Goal: Task Accomplishment & Management: Manage account settings

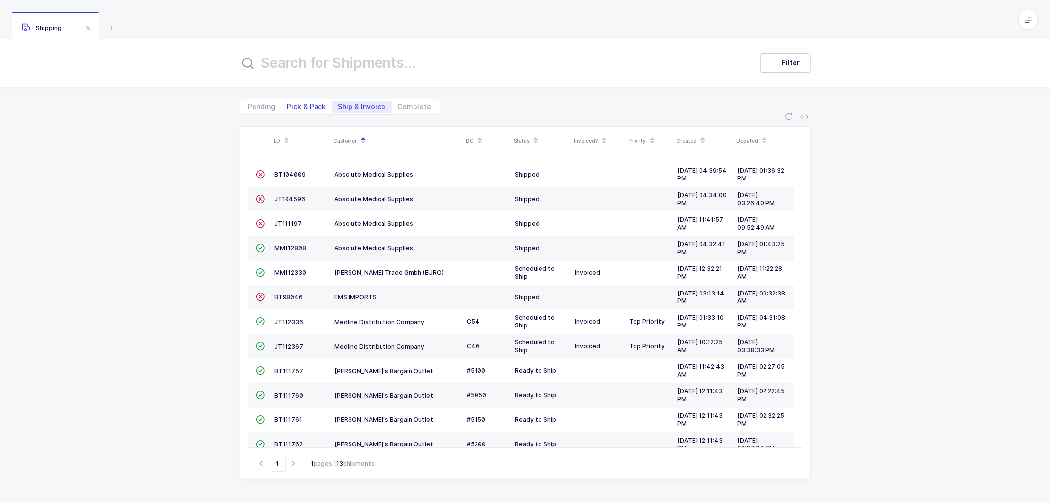
click at [295, 101] on span "Pick & Pack" at bounding box center [307, 107] width 51 height 12
click at [288, 101] on input "Pick & Pack" at bounding box center [285, 104] width 6 height 6
radio input "true"
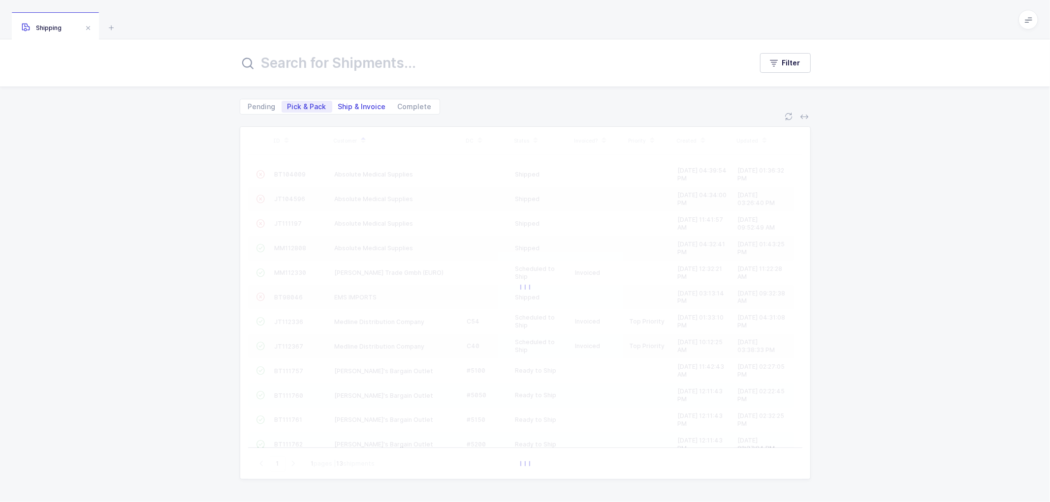
click at [338, 104] on span "Ship & Invoice" at bounding box center [362, 106] width 48 height 7
click at [338, 104] on input "Ship & Invoice" at bounding box center [335, 104] width 6 height 6
radio input "true"
radio input "false"
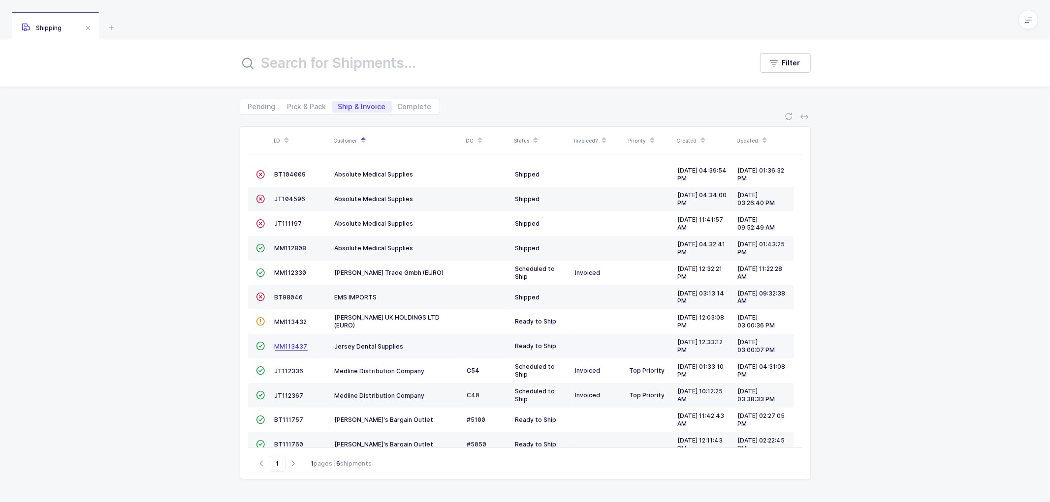
click at [289, 347] on span "MM113437" at bounding box center [291, 346] width 33 height 7
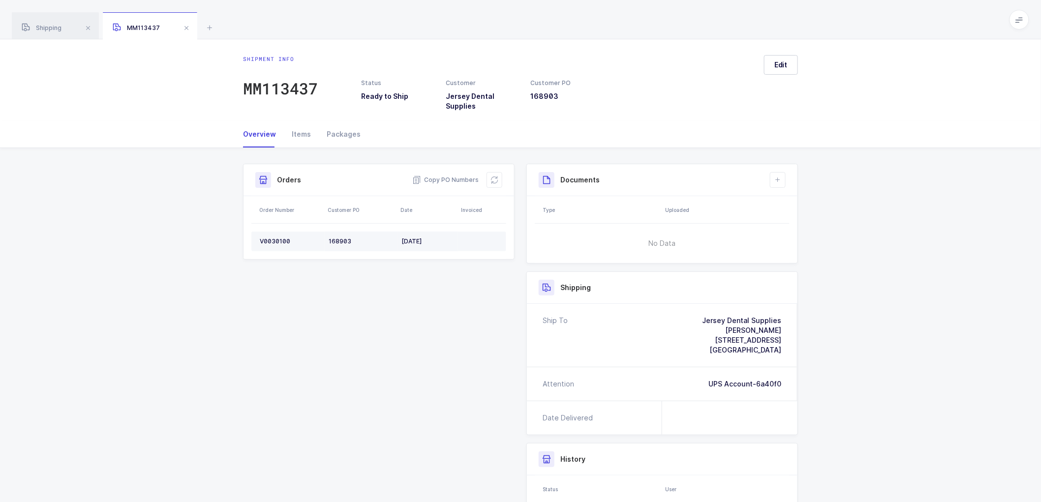
click at [277, 238] on div "V0030100" at bounding box center [290, 242] width 61 height 8
copy div "V0030100"
click at [454, 176] on span "Copy PO Numbers" at bounding box center [445, 180] width 66 height 10
drag, startPoint x: 338, startPoint y: 133, endPoint x: 439, endPoint y: 135, distance: 100.4
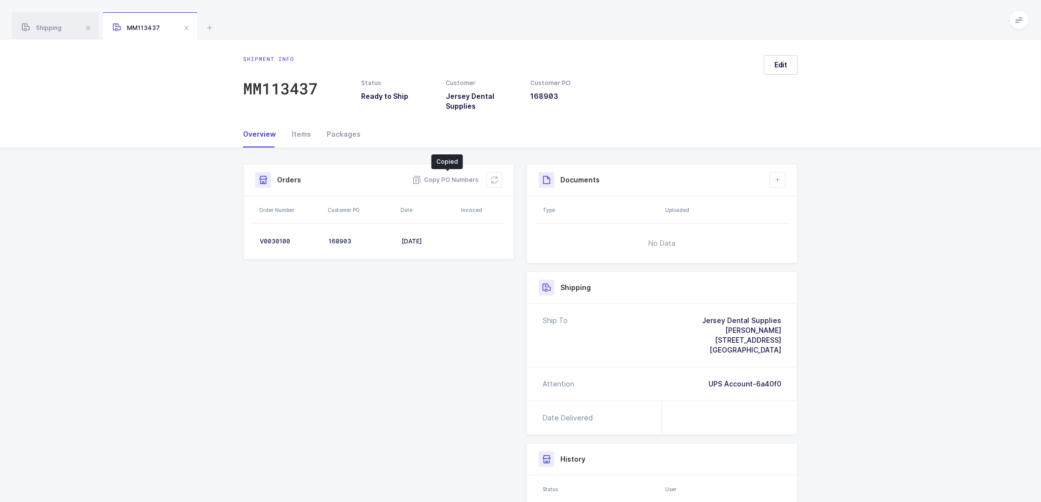
click at [338, 133] on div "Packages" at bounding box center [340, 134] width 42 height 27
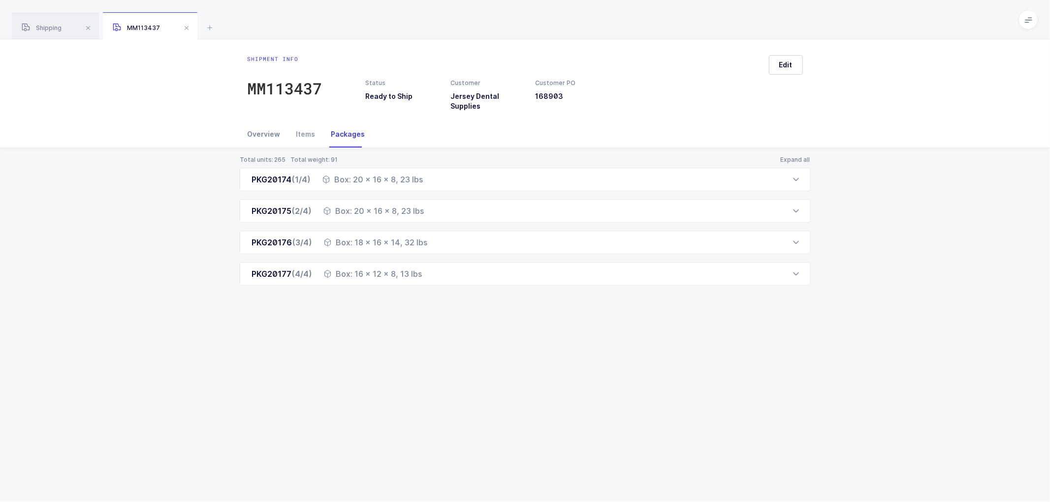
click at [259, 131] on div "Overview" at bounding box center [268, 134] width 41 height 27
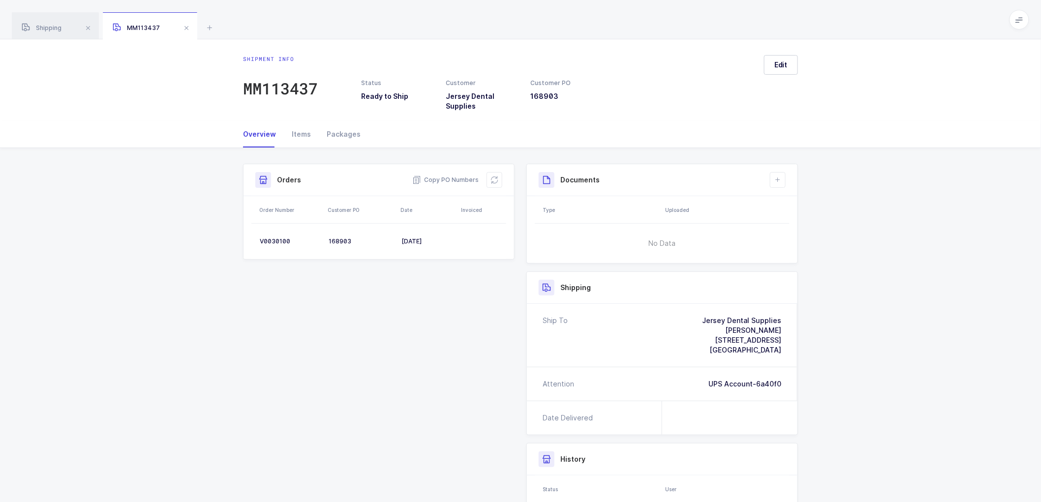
drag, startPoint x: 331, startPoint y: 129, endPoint x: 407, endPoint y: 133, distance: 76.4
click at [331, 129] on div "Packages" at bounding box center [340, 134] width 42 height 27
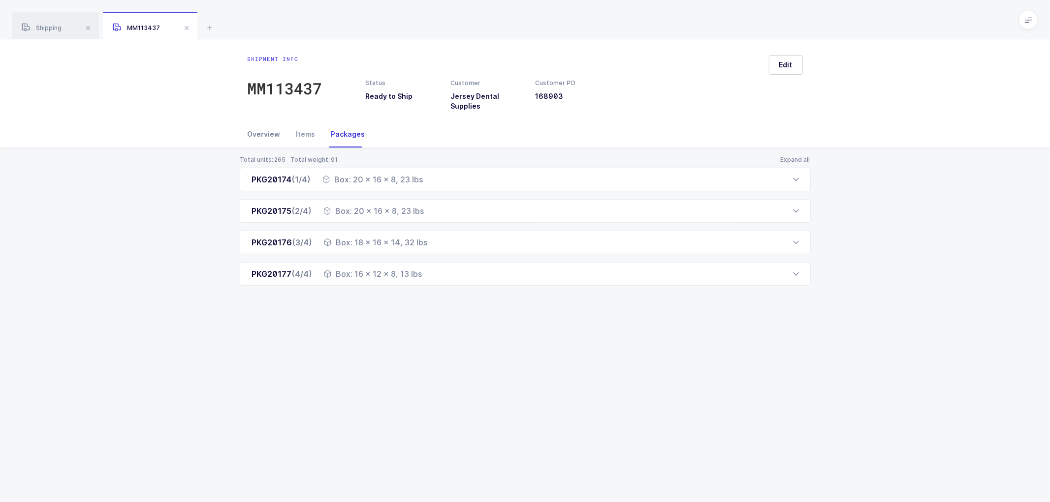
click at [264, 132] on div "Overview" at bounding box center [268, 134] width 41 height 27
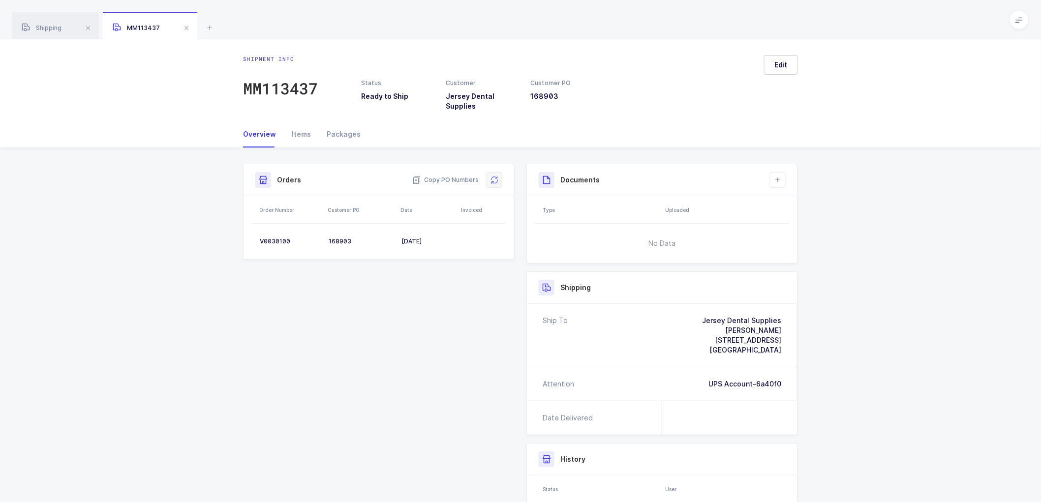
click at [496, 182] on icon at bounding box center [495, 180] width 8 height 8
click at [780, 65] on span "Edit" at bounding box center [781, 65] width 13 height 10
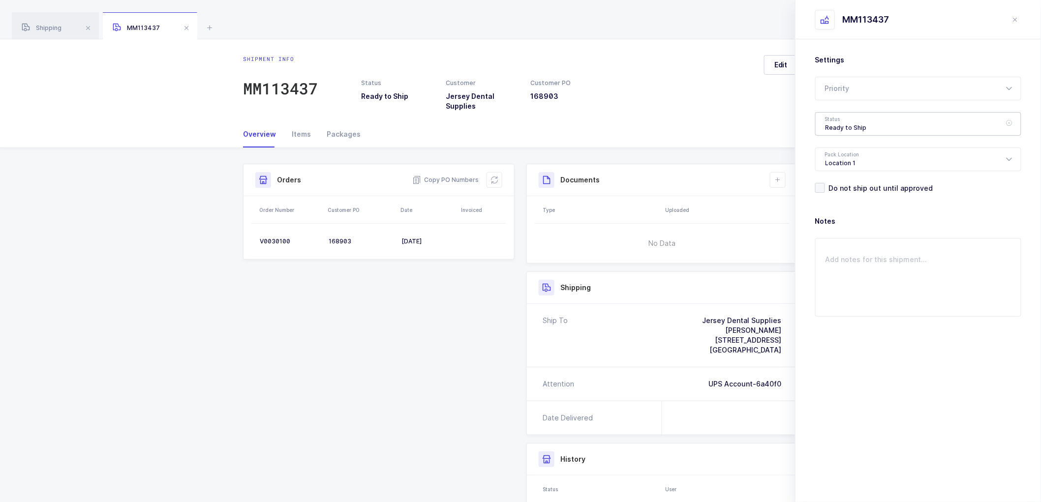
click at [834, 117] on div "Ready to Ship" at bounding box center [918, 124] width 206 height 24
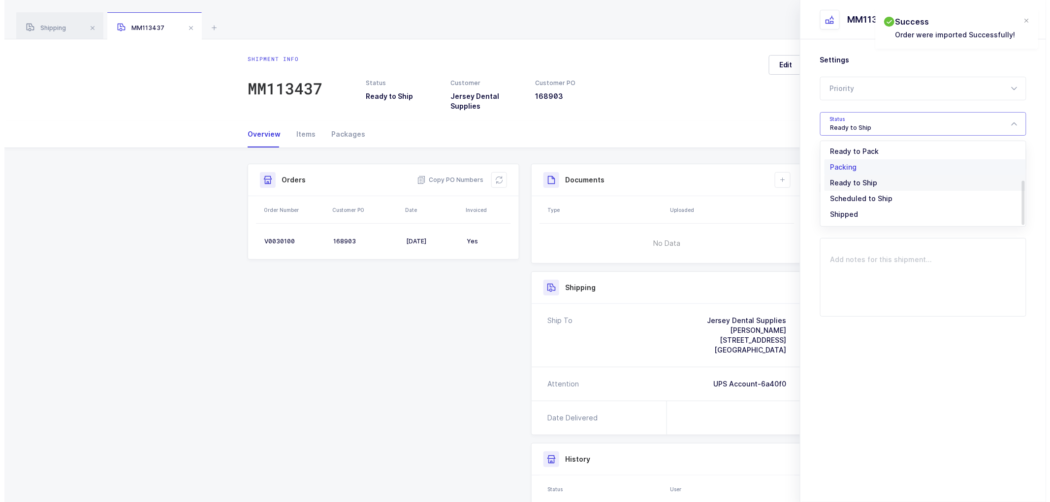
scroll to position [81, 0]
click at [839, 196] on span "Shipped" at bounding box center [840, 199] width 28 height 8
type input "Shipped"
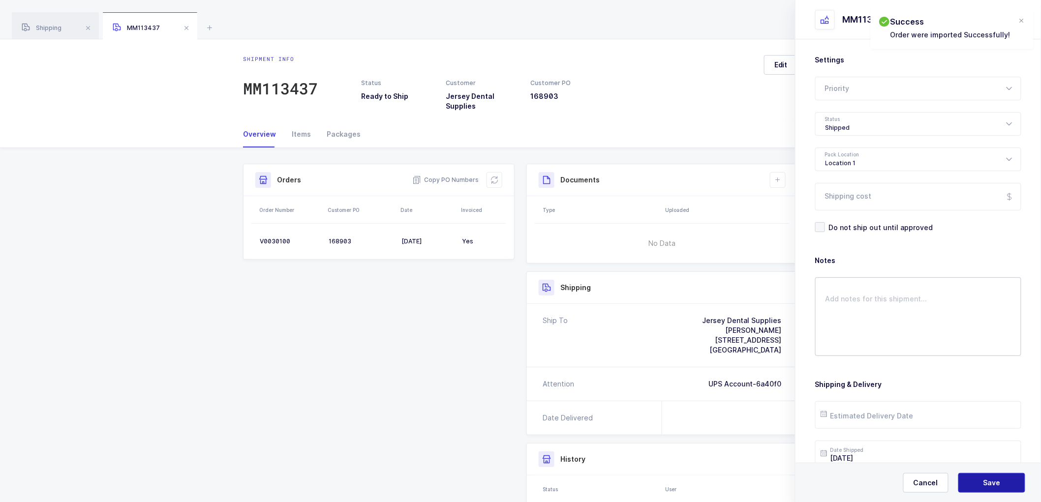
drag, startPoint x: 968, startPoint y: 483, endPoint x: 860, endPoint y: 316, distance: 198.9
click at [968, 483] on button "Save" at bounding box center [992, 483] width 67 height 20
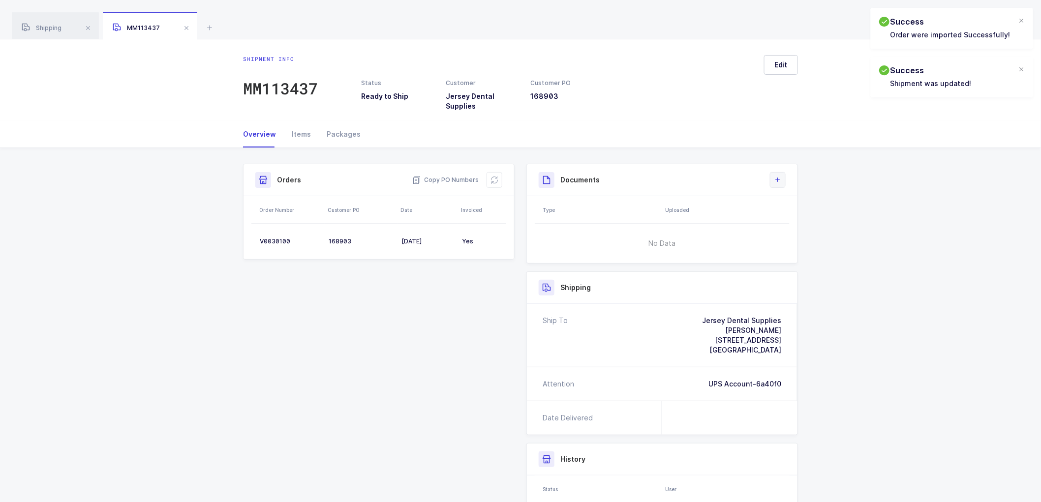
click at [781, 172] on button at bounding box center [778, 180] width 16 height 16
click at [810, 204] on li "Create Document" at bounding box center [811, 208] width 73 height 16
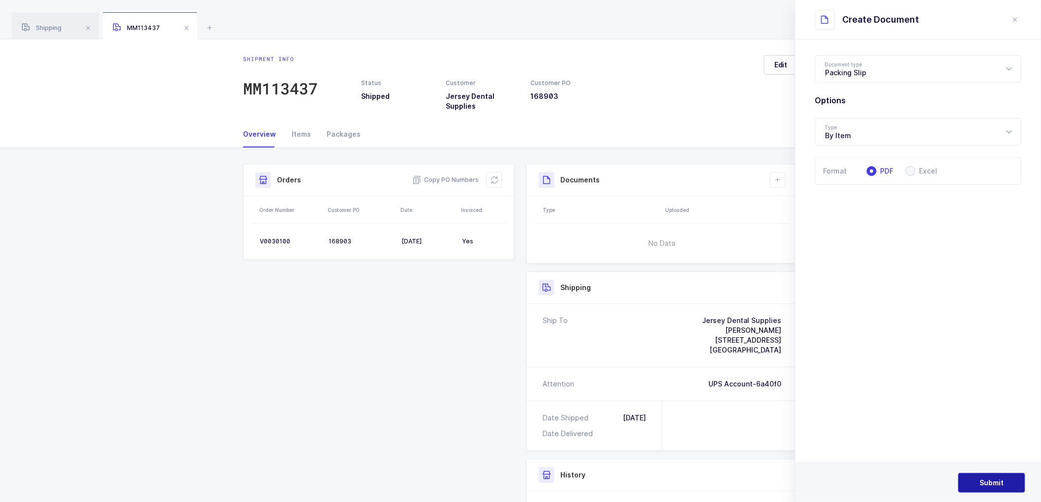
click at [988, 483] on span "Submit" at bounding box center [992, 483] width 24 height 10
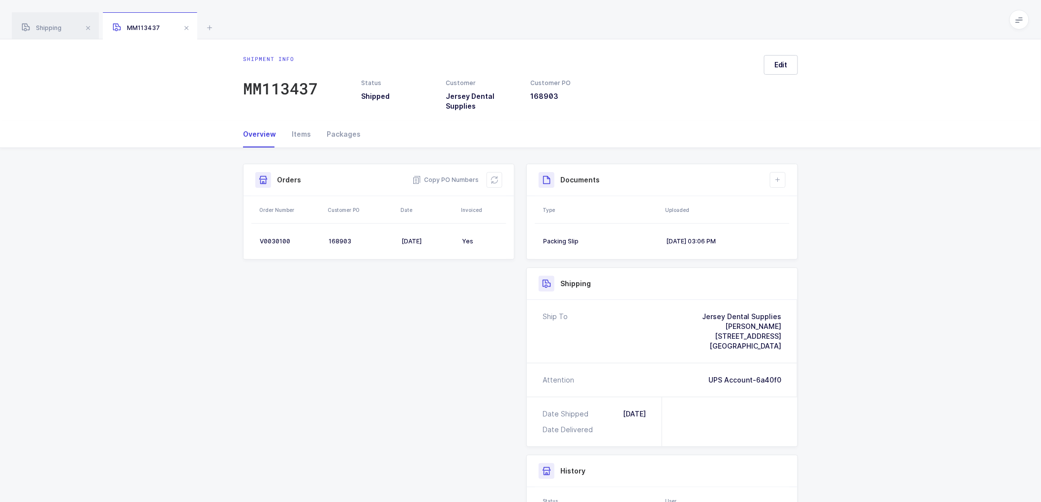
click at [891, 347] on div "Shipment Info Shipment Number MM113437 Status Shipped Customer Jersey Dental Su…" at bounding box center [520, 396] width 1041 height 497
drag, startPoint x: 40, startPoint y: 23, endPoint x: 138, endPoint y: 36, distance: 98.4
click at [42, 23] on div "Shipping" at bounding box center [55, 26] width 87 height 28
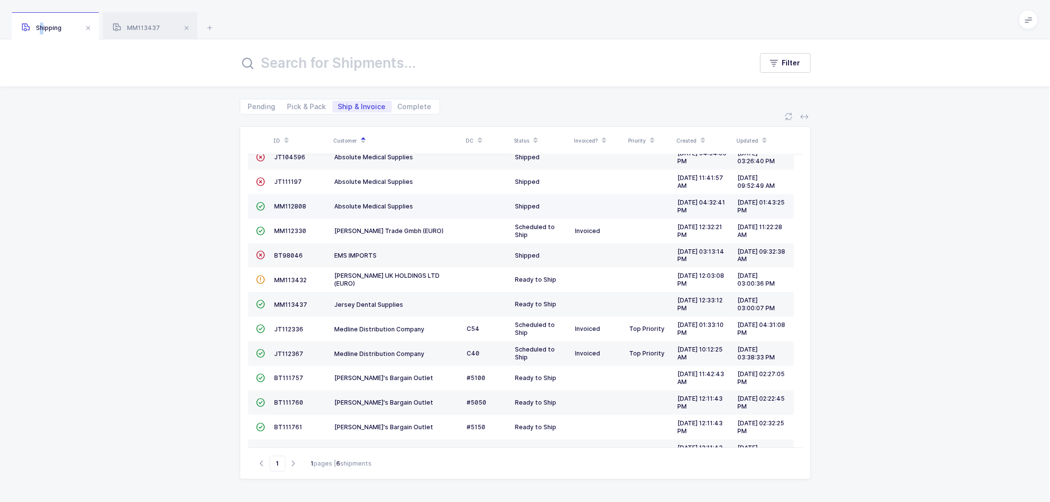
scroll to position [92, 0]
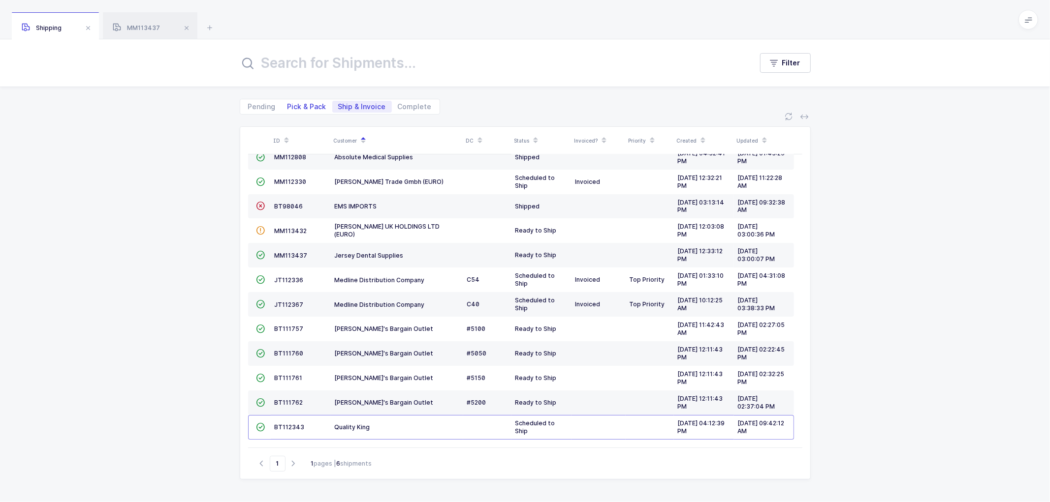
click at [308, 101] on span "Pick & Pack" at bounding box center [307, 107] width 51 height 12
click at [288, 101] on input "Pick & Pack" at bounding box center [285, 104] width 6 height 6
radio input "true"
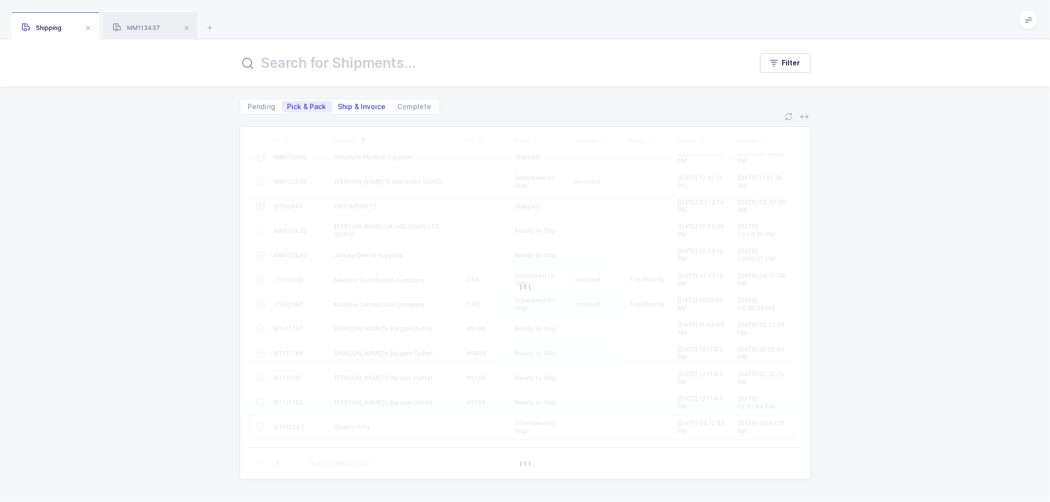
click at [358, 103] on span "Ship & Invoice" at bounding box center [362, 106] width 48 height 7
click at [339, 103] on input "Ship & Invoice" at bounding box center [335, 104] width 6 height 6
radio input "true"
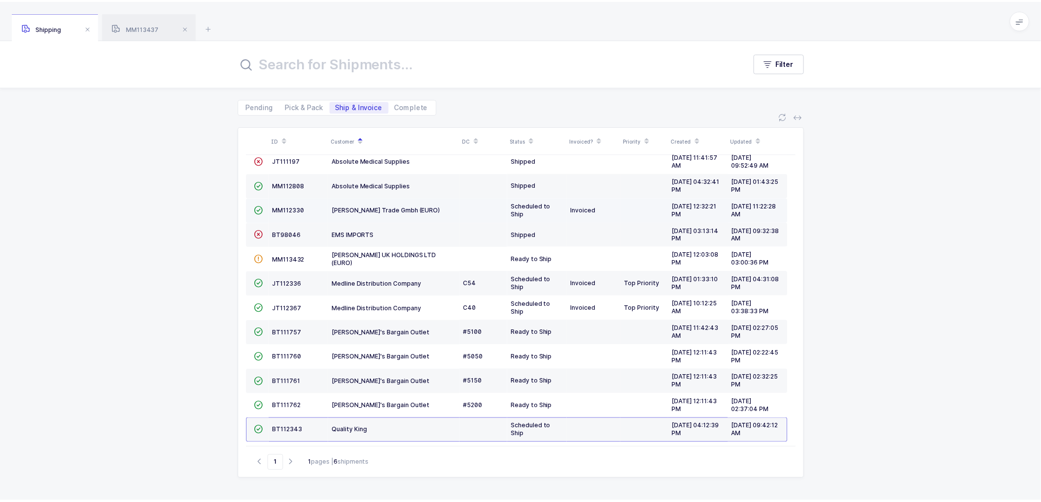
scroll to position [67, 0]
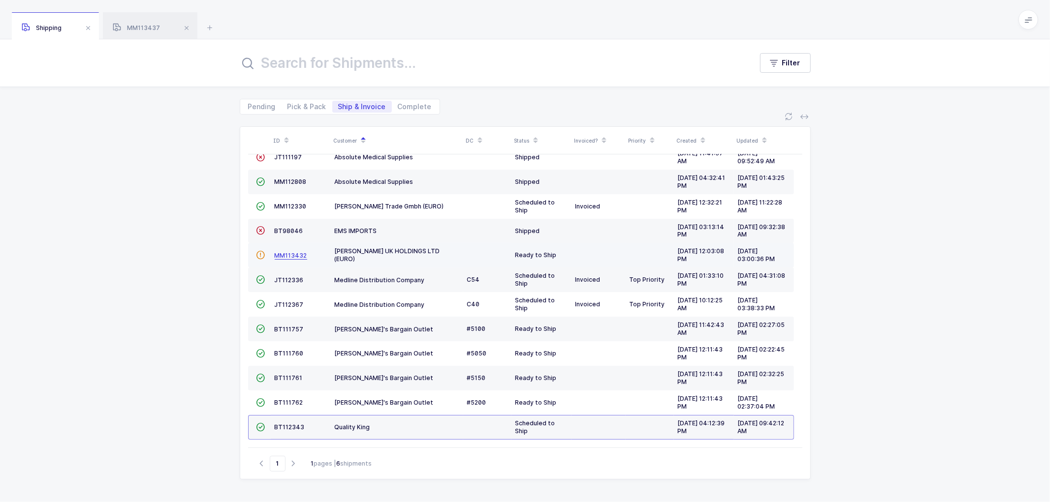
click at [294, 252] on span "MM113432" at bounding box center [291, 255] width 32 height 7
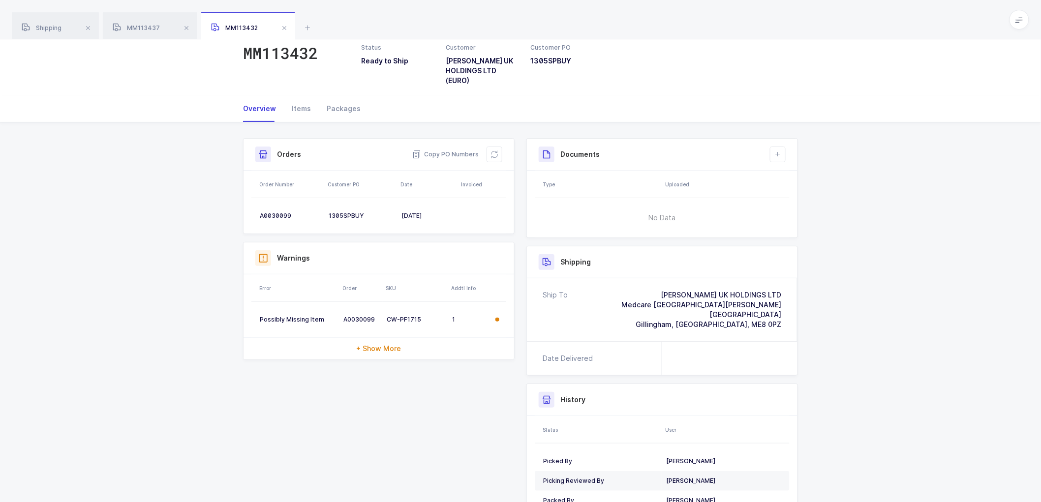
scroll to position [55, 0]
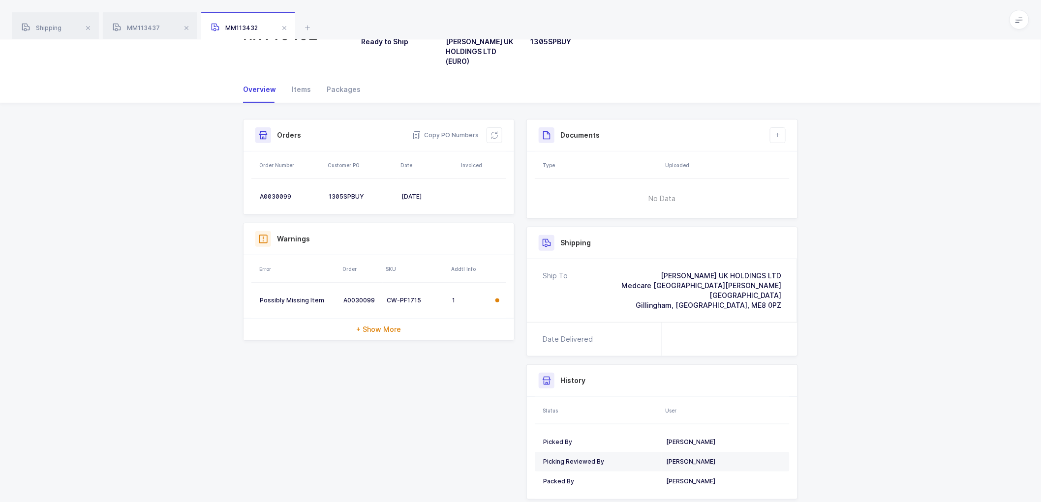
click at [284, 25] on span at bounding box center [285, 28] width 12 height 12
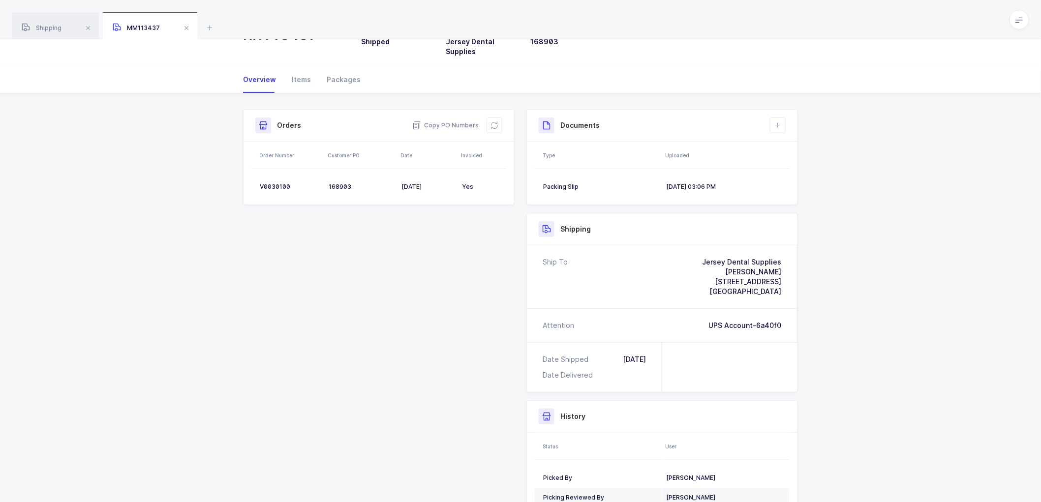
click at [138, 22] on div "MM113437" at bounding box center [150, 26] width 94 height 28
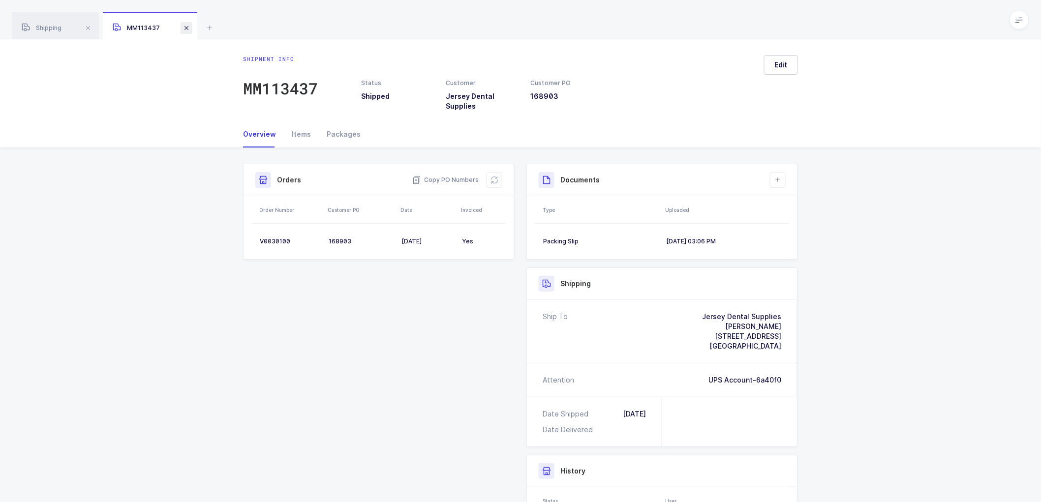
click at [184, 26] on span at bounding box center [187, 28] width 12 height 12
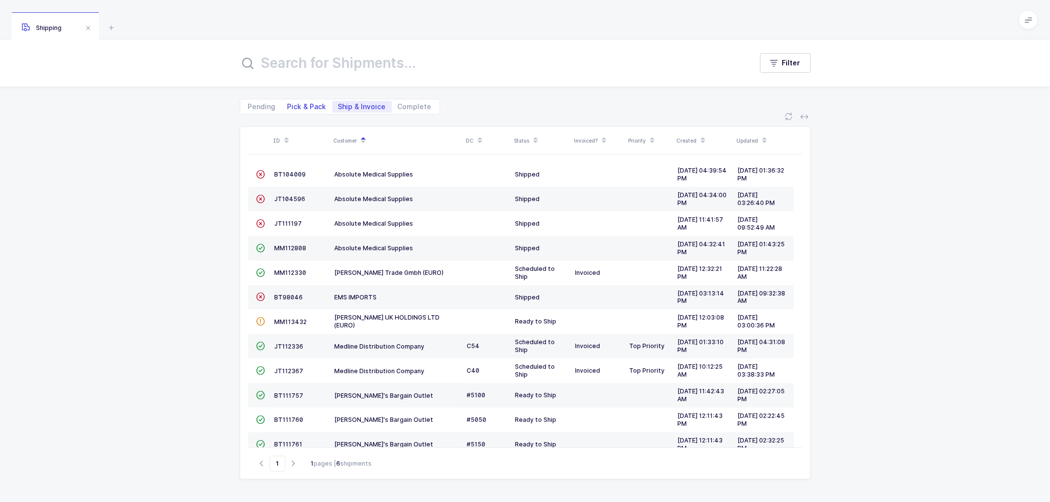
click at [298, 104] on span "Pick & Pack" at bounding box center [306, 106] width 39 height 7
click at [288, 104] on input "Pick & Pack" at bounding box center [285, 104] width 6 height 6
radio input "true"
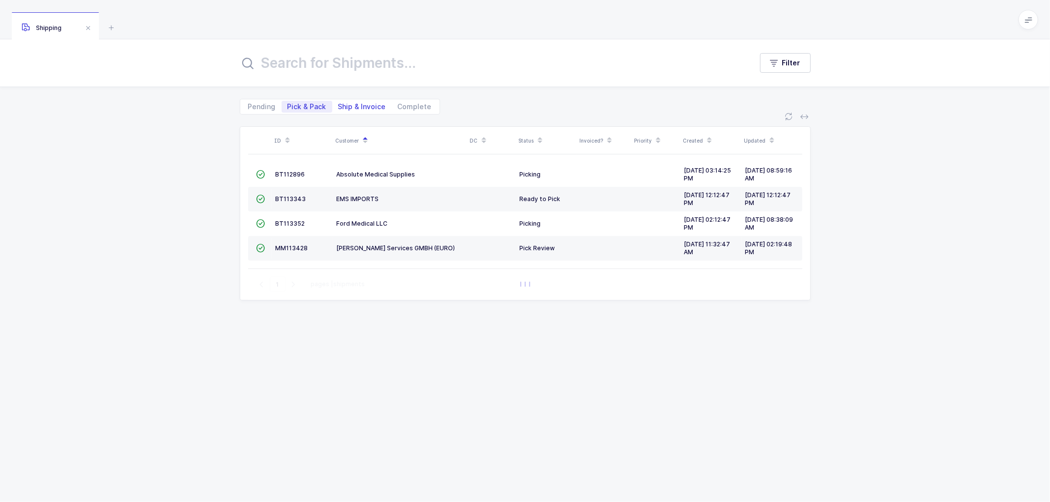
click at [353, 105] on span "Ship & Invoice" at bounding box center [362, 106] width 48 height 7
click at [339, 105] on input "Ship & Invoice" at bounding box center [335, 104] width 6 height 6
radio input "true"
radio input "false"
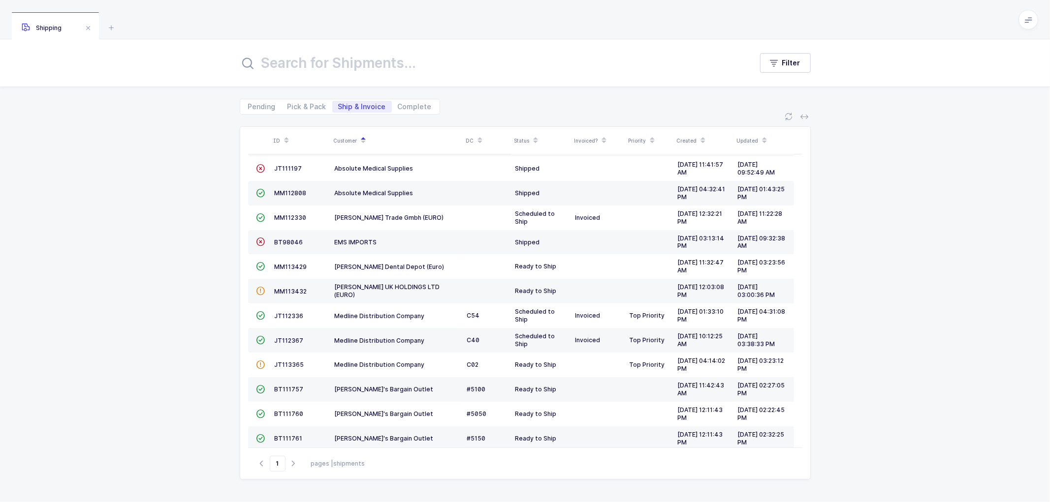
scroll to position [109, 0]
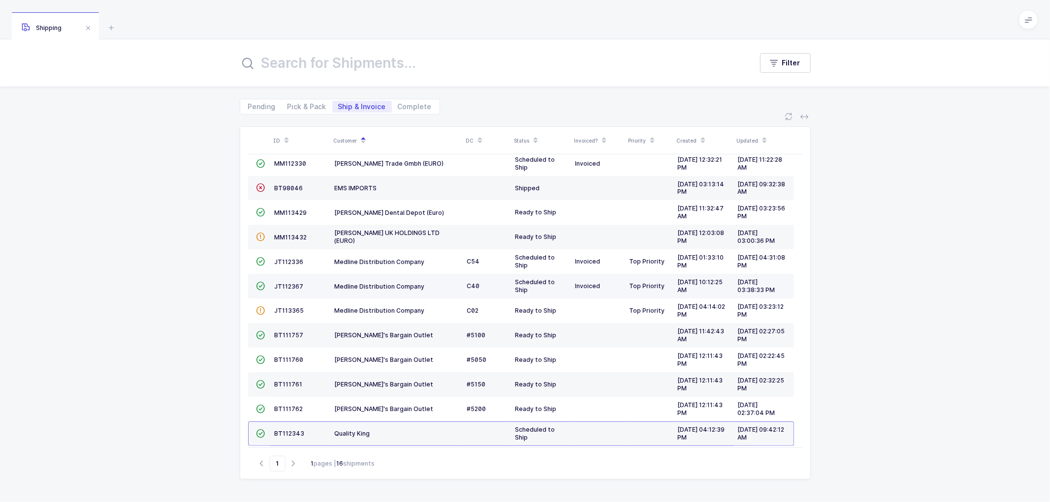
click at [284, 282] on td "JT112367" at bounding box center [301, 286] width 60 height 25
click at [288, 282] on td "JT112367" at bounding box center [301, 286] width 60 height 25
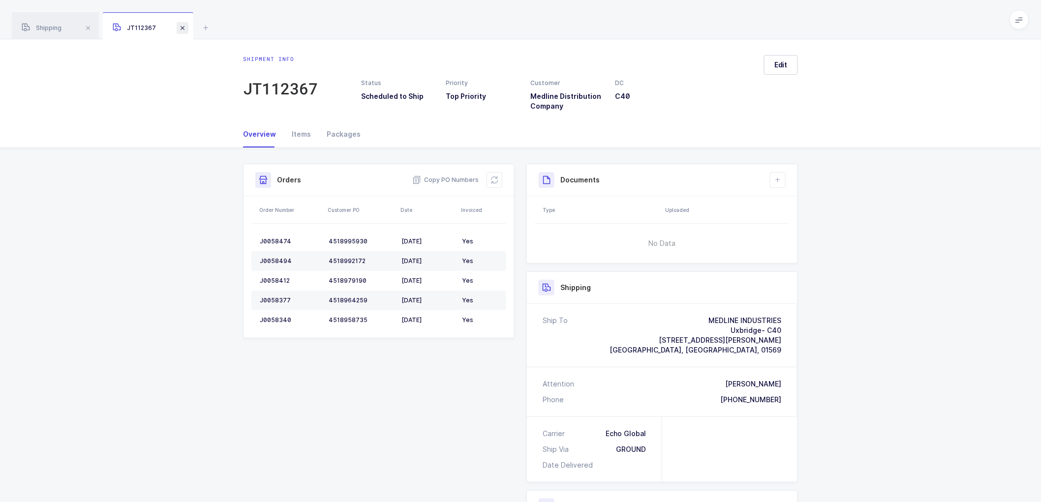
click at [181, 26] on span at bounding box center [183, 28] width 12 height 12
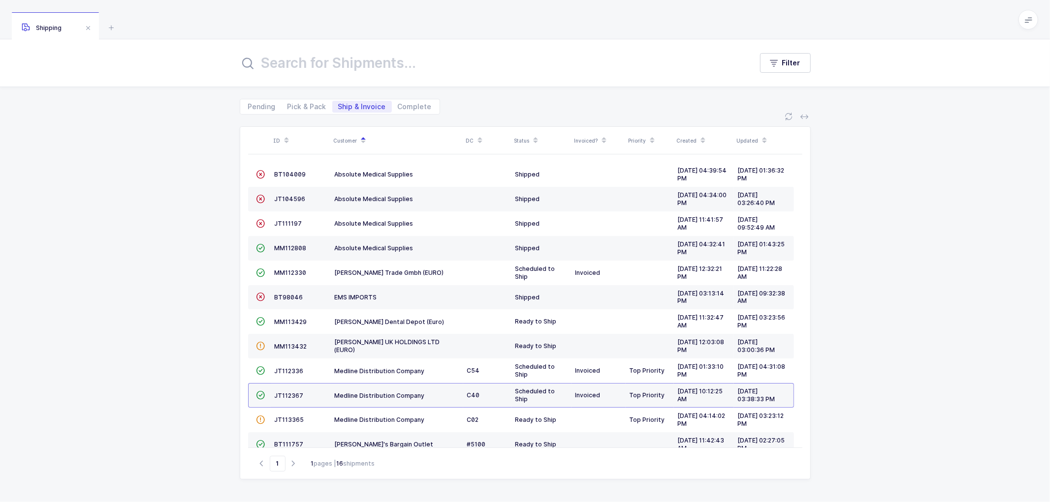
click at [822, 307] on div "ID Customer DC Status Invoiced? Priority Created Updated  BT104009 Absolute Me…" at bounding box center [525, 309] width 1050 height 388
click at [192, 212] on div "ID Customer DC Status Invoiced? Priority Created Updated  BT104009 Absolute Me…" at bounding box center [525, 309] width 1050 height 388
click at [284, 394] on span "JT112367" at bounding box center [289, 395] width 29 height 7
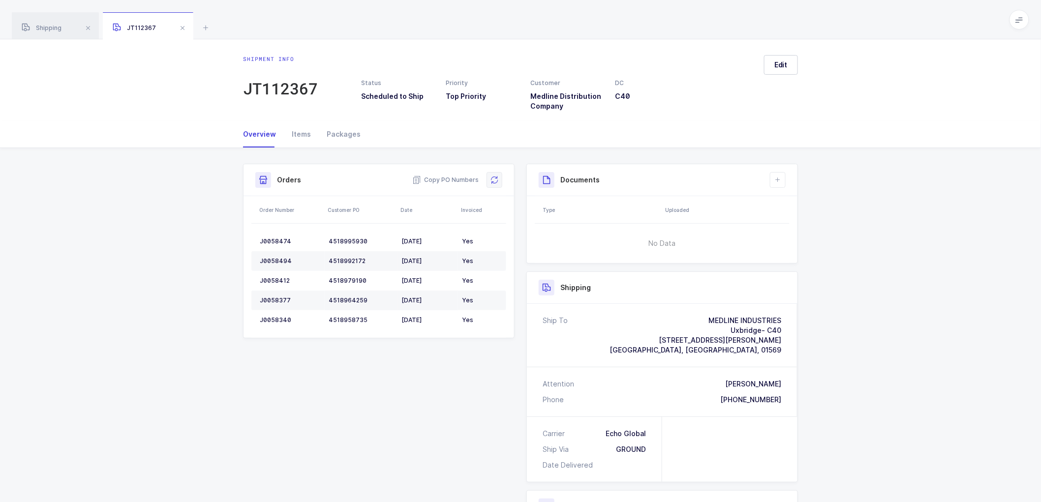
click at [495, 177] on icon at bounding box center [495, 180] width 8 height 8
click at [779, 173] on button at bounding box center [778, 180] width 16 height 16
drag, startPoint x: 809, startPoint y: 206, endPoint x: 817, endPoint y: 202, distance: 9.2
click at [810, 205] on li "Create Document" at bounding box center [811, 208] width 73 height 16
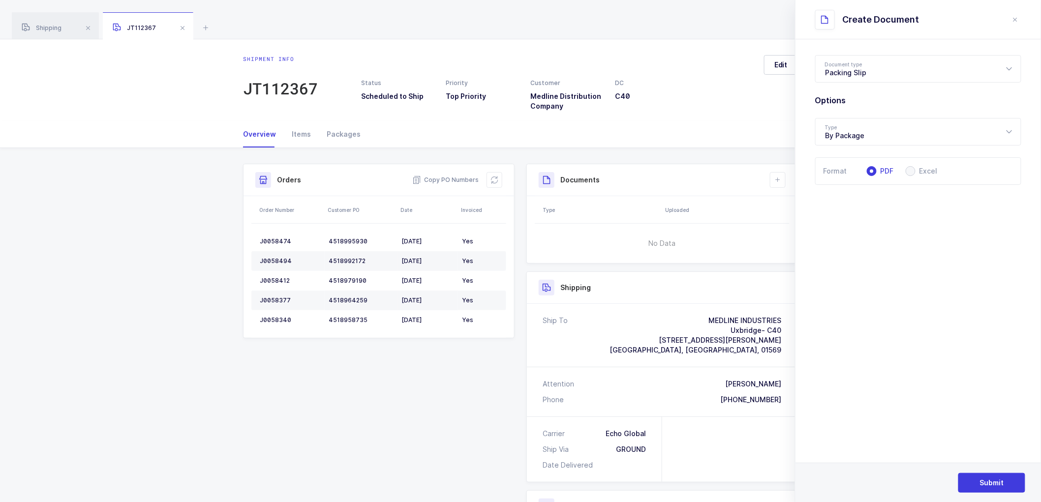
click at [978, 472] on div "Submit" at bounding box center [919, 482] width 246 height 39
click at [991, 479] on span "Submit" at bounding box center [992, 483] width 24 height 10
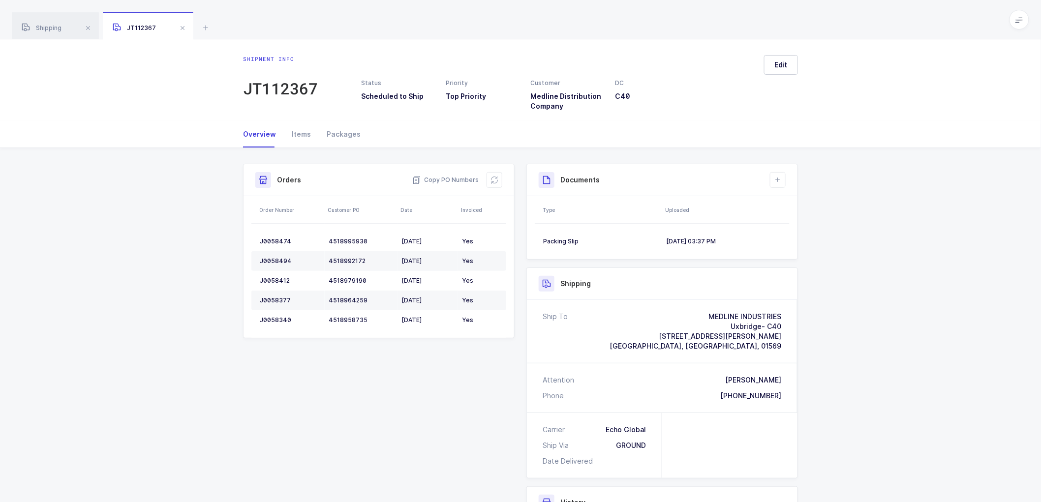
click at [884, 233] on div "Shipment Info Shipment Number JT112367 Status Scheduled to Ship Priority Top Pr…" at bounding box center [520, 400] width 1041 height 505
click at [780, 176] on button at bounding box center [778, 180] width 16 height 16
drag, startPoint x: 42, startPoint y: 25, endPoint x: 82, endPoint y: 25, distance: 39.4
click at [43, 25] on span "Shipping" at bounding box center [42, 27] width 40 height 7
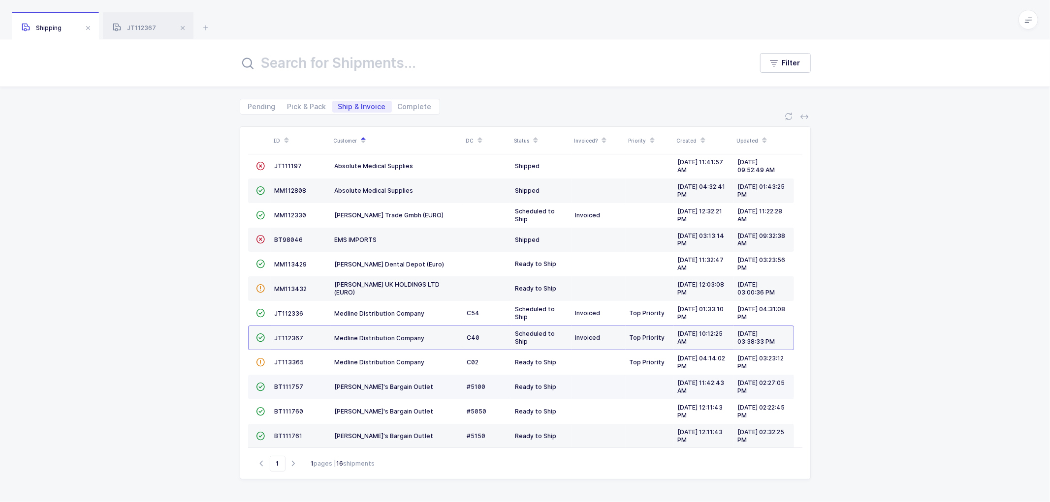
scroll to position [117, 0]
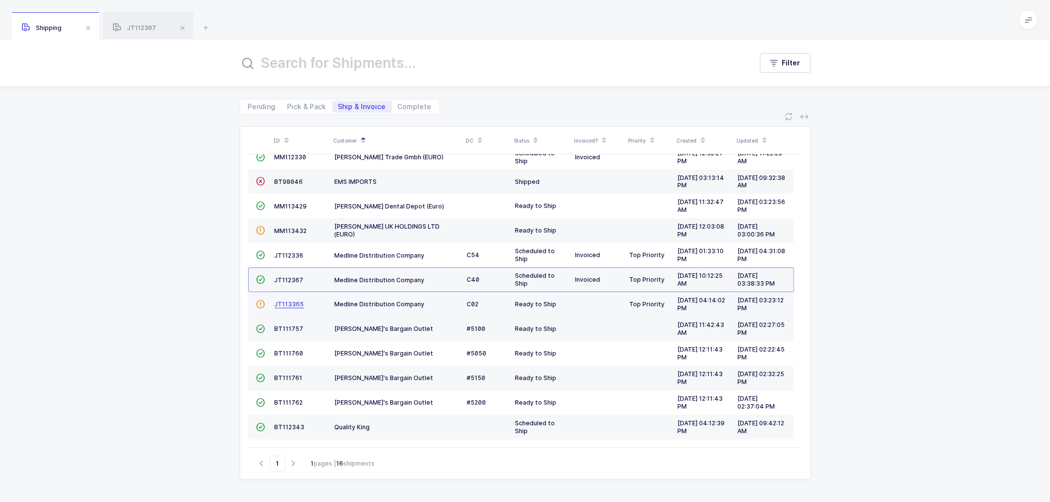
click at [283, 303] on span "JT113365" at bounding box center [290, 304] width 30 height 7
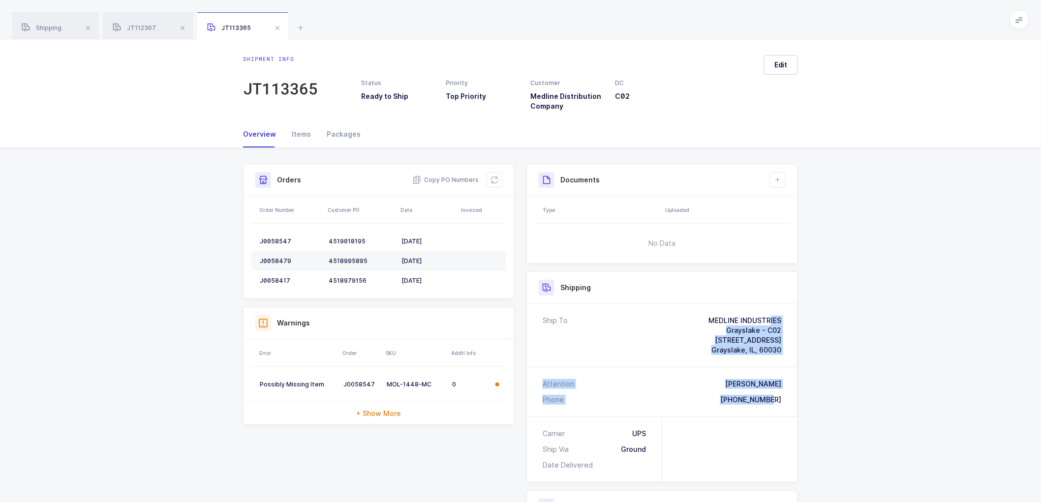
drag, startPoint x: 790, startPoint y: 405, endPoint x: 663, endPoint y: 322, distance: 150.8
click at [663, 322] on div "Ship To MEDLINE INDUSTRIES Grayslake - C02 [STREET_ADDRESS] Attention Will [PER…" at bounding box center [662, 360] width 271 height 113
copy div "MEDLINE INDUSTRIES Grayslake - C02 [STREET_ADDRESS] Attention [GEOGRAPHIC_DATA]…"
drag, startPoint x: 443, startPoint y: 176, endPoint x: 454, endPoint y: 177, distance: 10.4
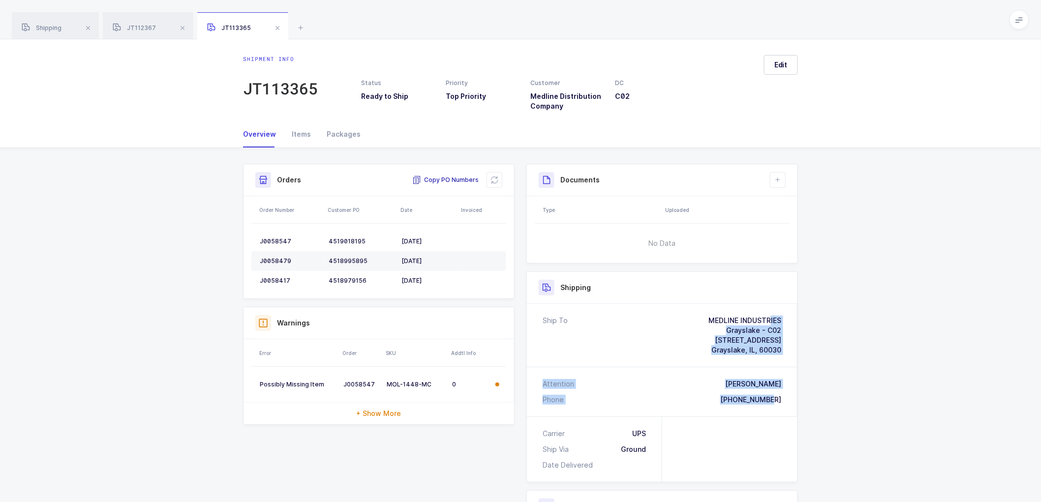
click at [443, 176] on span "Copy PO Numbers" at bounding box center [445, 180] width 66 height 10
click at [338, 133] on div "Packages" at bounding box center [340, 134] width 42 height 27
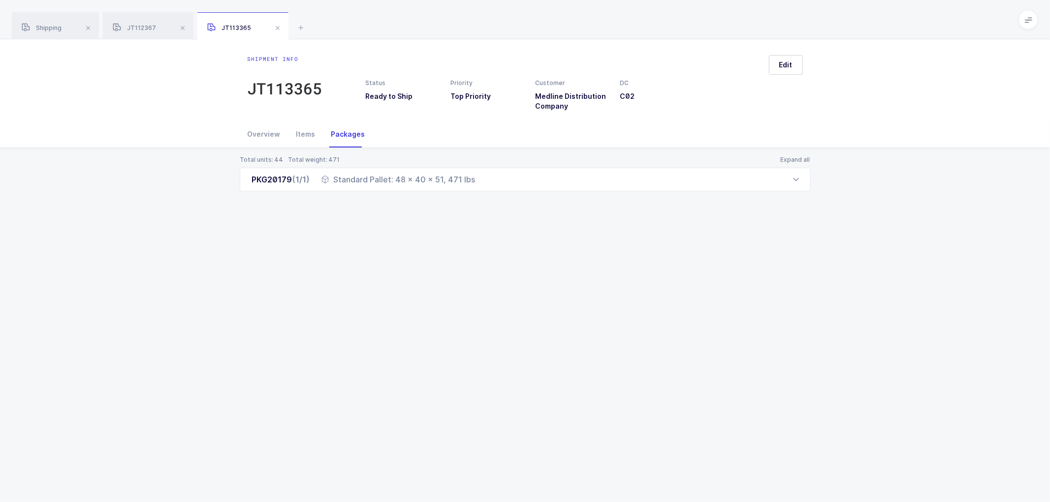
drag, startPoint x: 400, startPoint y: 291, endPoint x: 404, endPoint y: 267, distance: 24.4
click at [401, 291] on div "Shipment info JT113365 Status Ready to Ship Priority Top Priority Customer Medl…" at bounding box center [525, 270] width 1050 height 463
drag, startPoint x: 46, startPoint y: 30, endPoint x: 145, endPoint y: 33, distance: 98.5
click at [47, 30] on span "Shipping" at bounding box center [42, 27] width 40 height 7
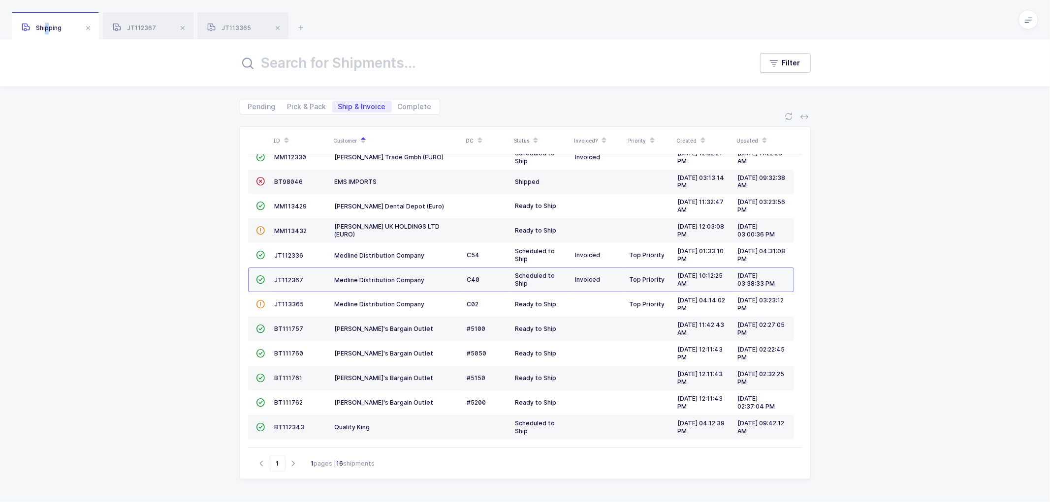
scroll to position [89, 0]
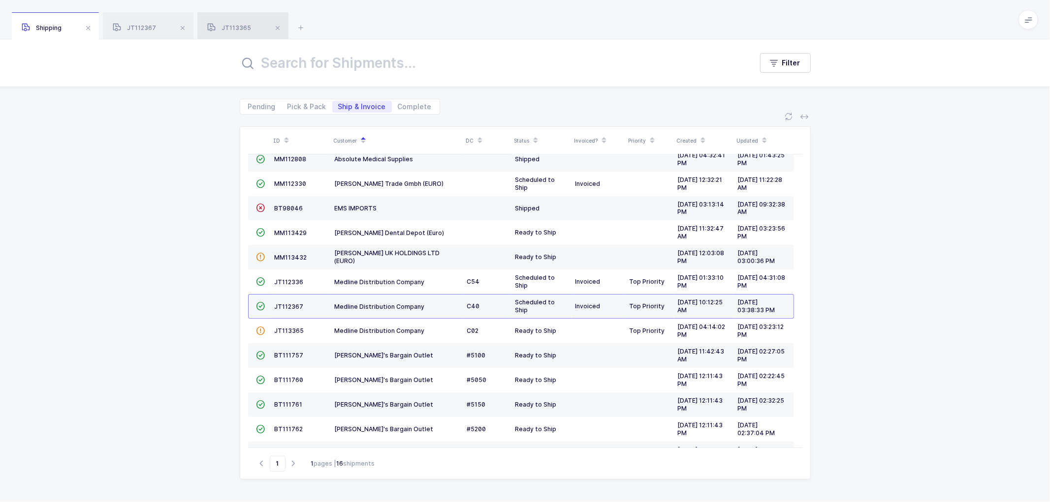
click at [235, 20] on div "JT113365" at bounding box center [242, 26] width 91 height 28
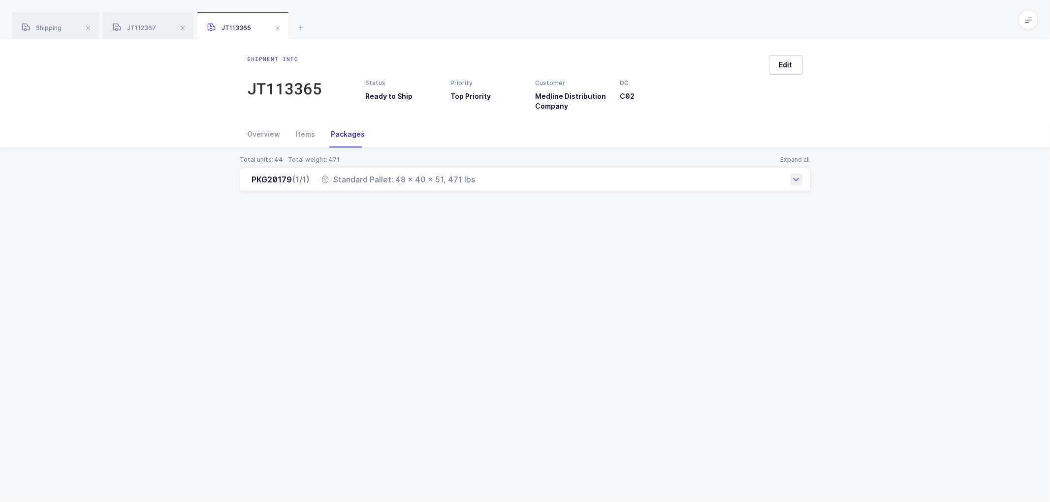
drag, startPoint x: 250, startPoint y: 183, endPoint x: 474, endPoint y: 185, distance: 224.9
click at [474, 185] on div "PKG20179 (1/1) Standard Pallet: 48 x 40 x 51, 471 lbs" at bounding box center [525, 180] width 571 height 24
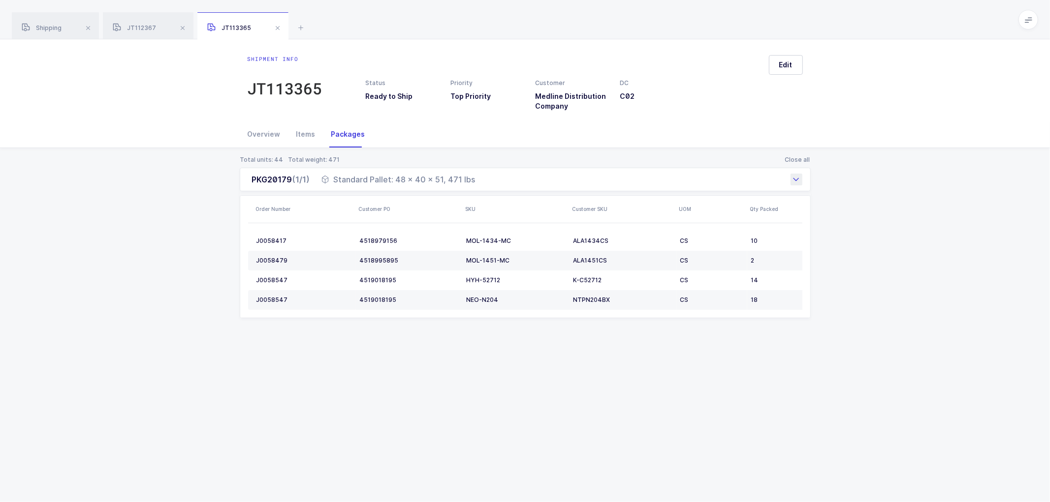
copy div "PKG20179 (1/1) Standard Pallet: 48 x 40 x 51, 471 lbs"
click at [277, 26] on span at bounding box center [278, 28] width 12 height 12
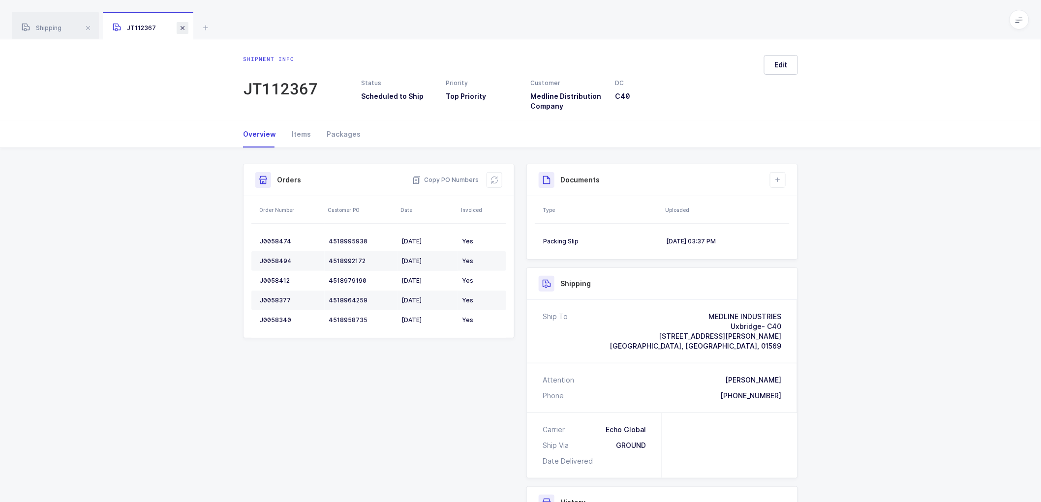
click at [181, 27] on span at bounding box center [183, 28] width 12 height 12
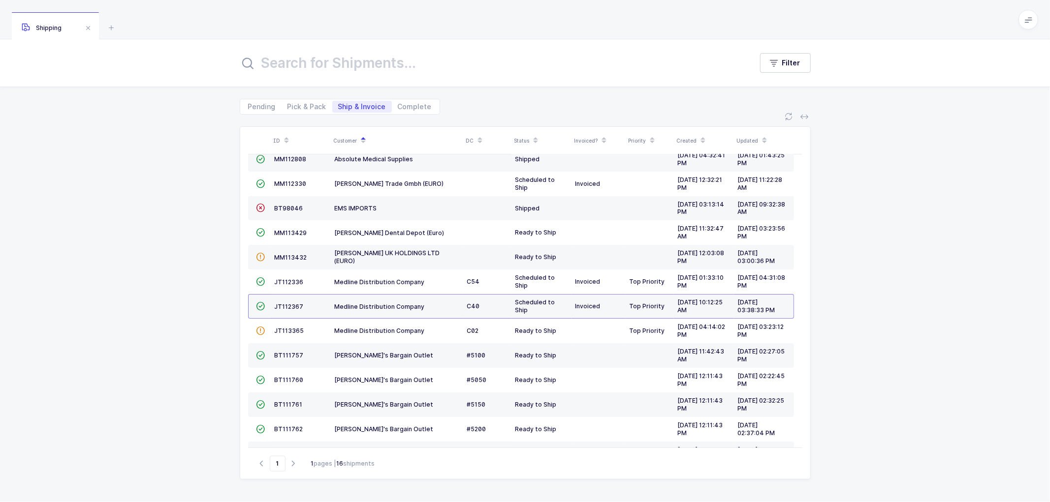
click at [96, 150] on div "ID Customer DC Status Invoiced? Priority Created Updated  BT104009 Absolute Me…" at bounding box center [525, 309] width 1050 height 388
